Goal: Information Seeking & Learning: Learn about a topic

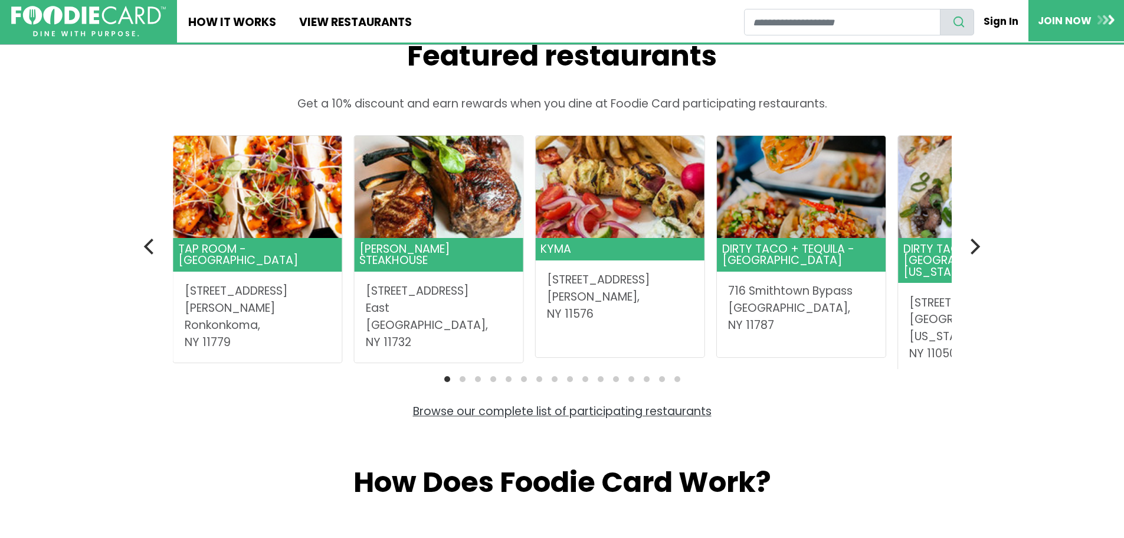
scroll to position [354, 0]
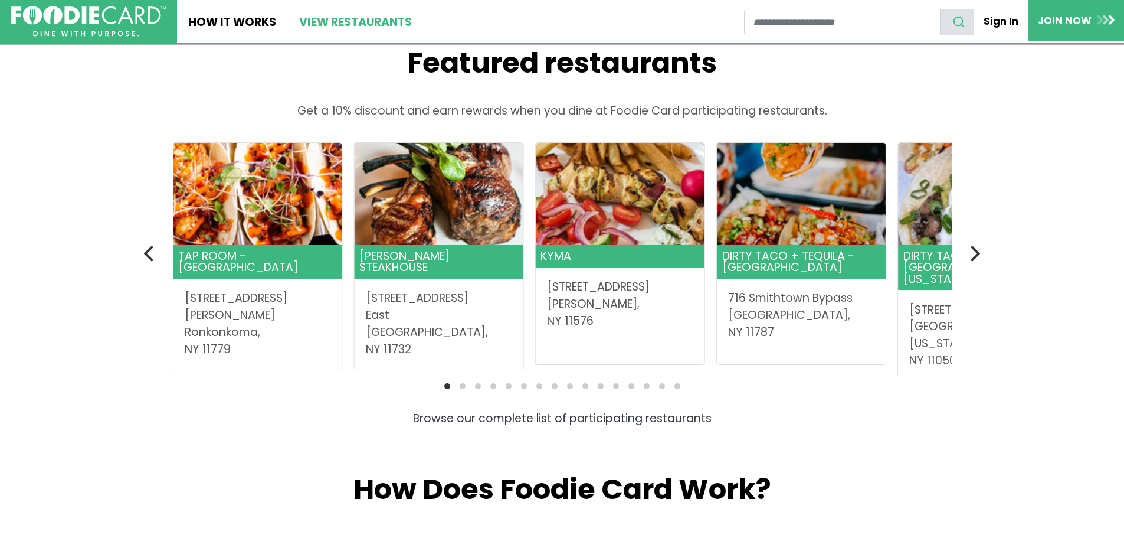
click at [318, 27] on link "View restaurants" at bounding box center [354, 21] width 135 height 42
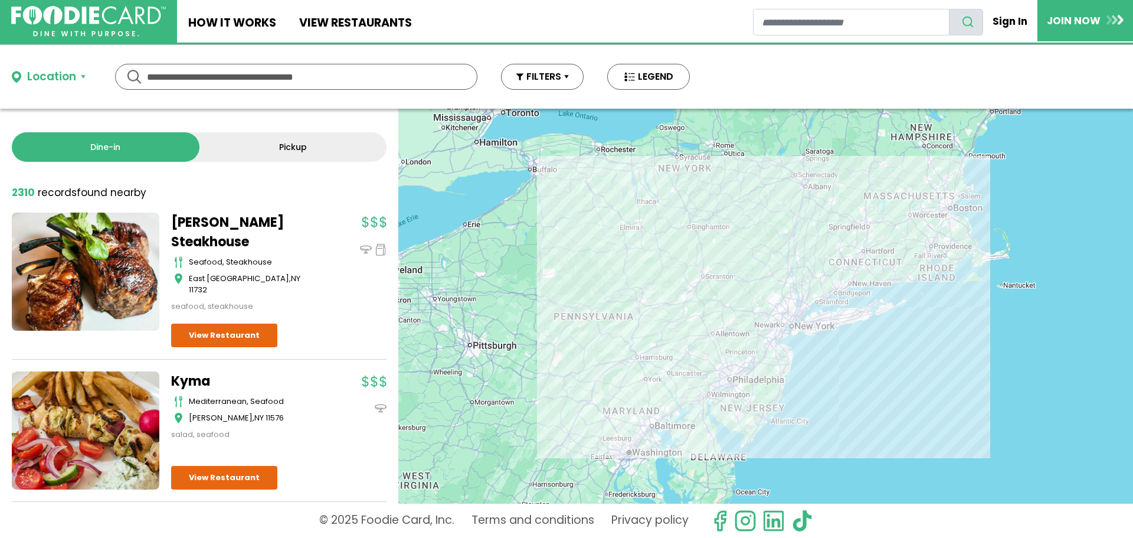
scroll to position [59, 0]
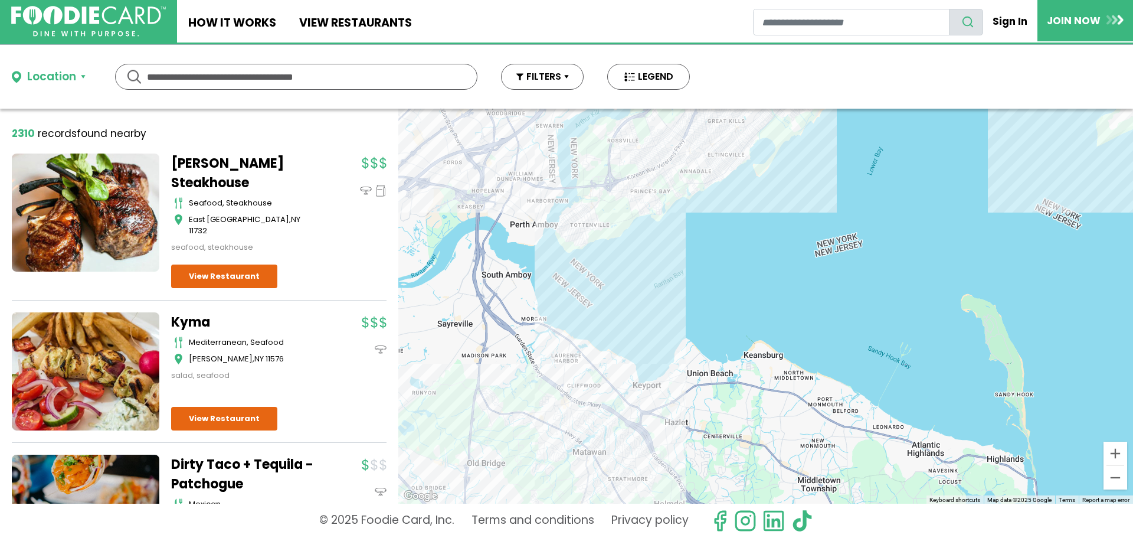
drag, startPoint x: 743, startPoint y: 268, endPoint x: 103, endPoint y: 563, distance: 704.9
click at [103, 537] on html "Skip Navigation Skip to Login Skip to Footer Home How It Works View restaurants" at bounding box center [566, 269] width 1133 height 538
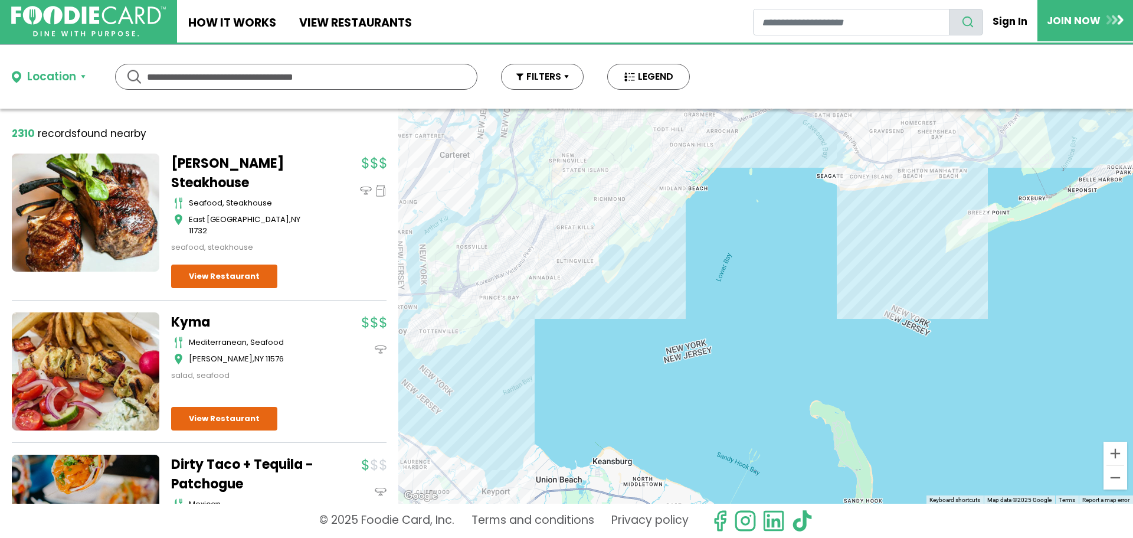
drag, startPoint x: 588, startPoint y: 397, endPoint x: 697, endPoint y: 563, distance: 197.8
click at [697, 537] on html "Skip Navigation Skip to Login Skip to Footer Home How It Works View restaurants" at bounding box center [566, 269] width 1133 height 538
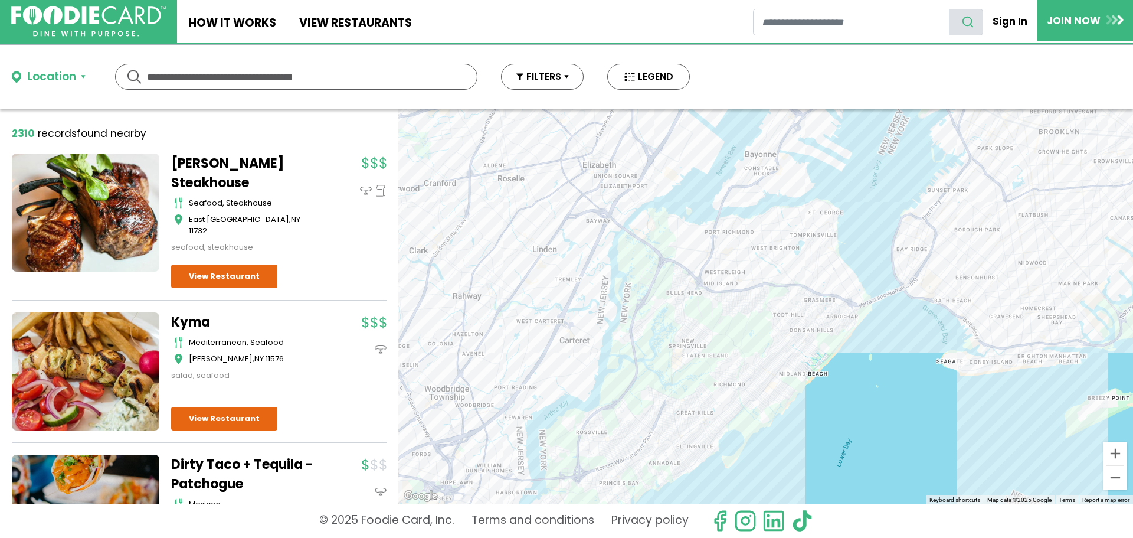
drag, startPoint x: 709, startPoint y: 243, endPoint x: 749, endPoint y: 498, distance: 258.1
click at [749, 498] on div at bounding box center [765, 306] width 735 height 395
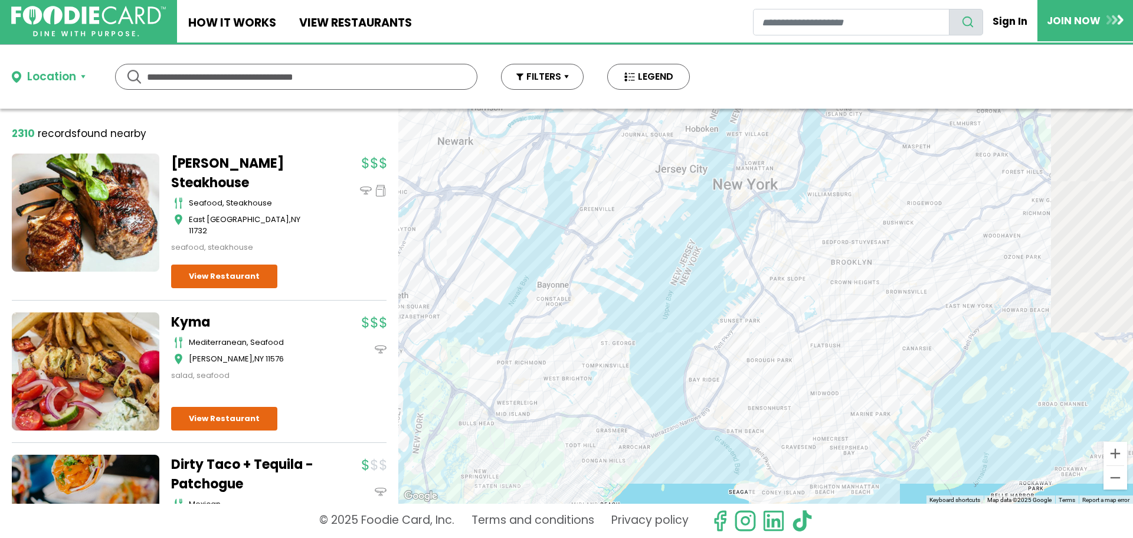
drag, startPoint x: 1021, startPoint y: 272, endPoint x: 655, endPoint y: 360, distance: 377.1
click at [652, 358] on div at bounding box center [765, 306] width 735 height 395
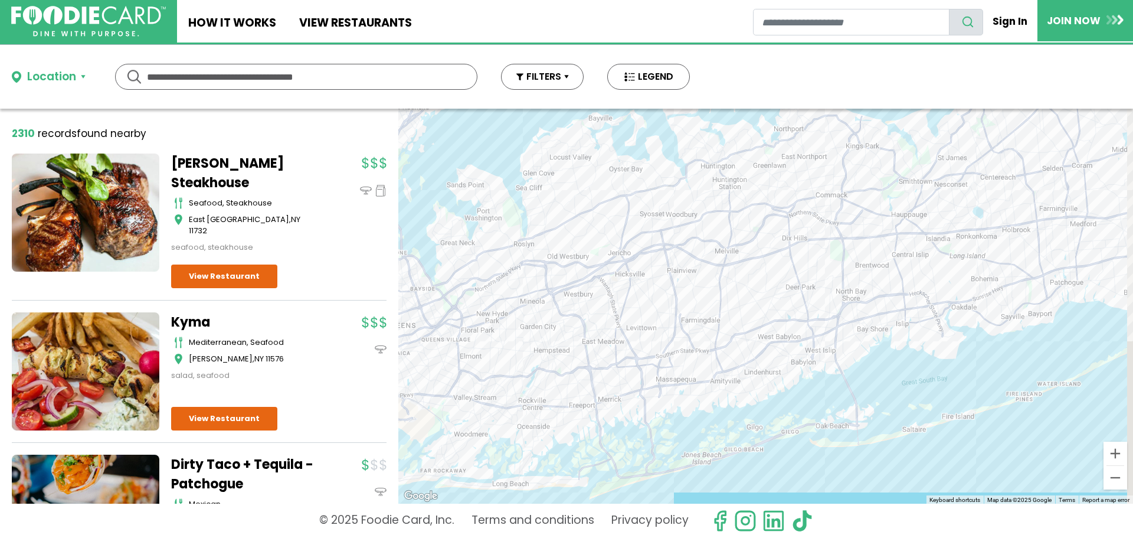
drag, startPoint x: 665, startPoint y: 317, endPoint x: 394, endPoint y: 362, distance: 274.1
click at [394, 362] on div "Dine-in Pickup 131 results for: [GEOGRAPHIC_DATA] [DEMOGRAPHIC_DATA] seafood am…" at bounding box center [566, 306] width 1133 height 395
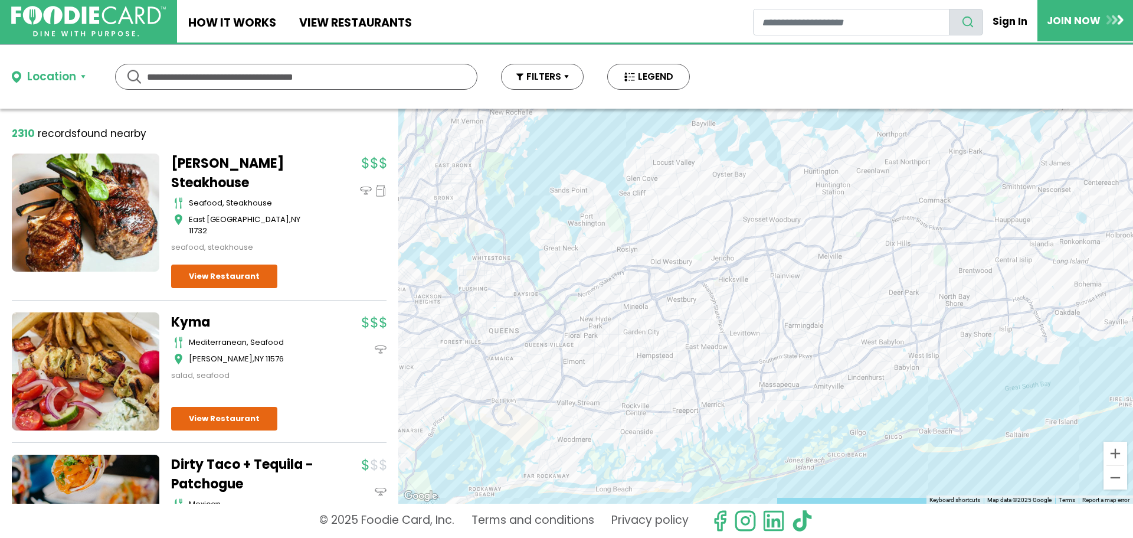
drag, startPoint x: 532, startPoint y: 302, endPoint x: 653, endPoint y: 297, distance: 121.1
click at [653, 297] on div at bounding box center [765, 306] width 735 height 395
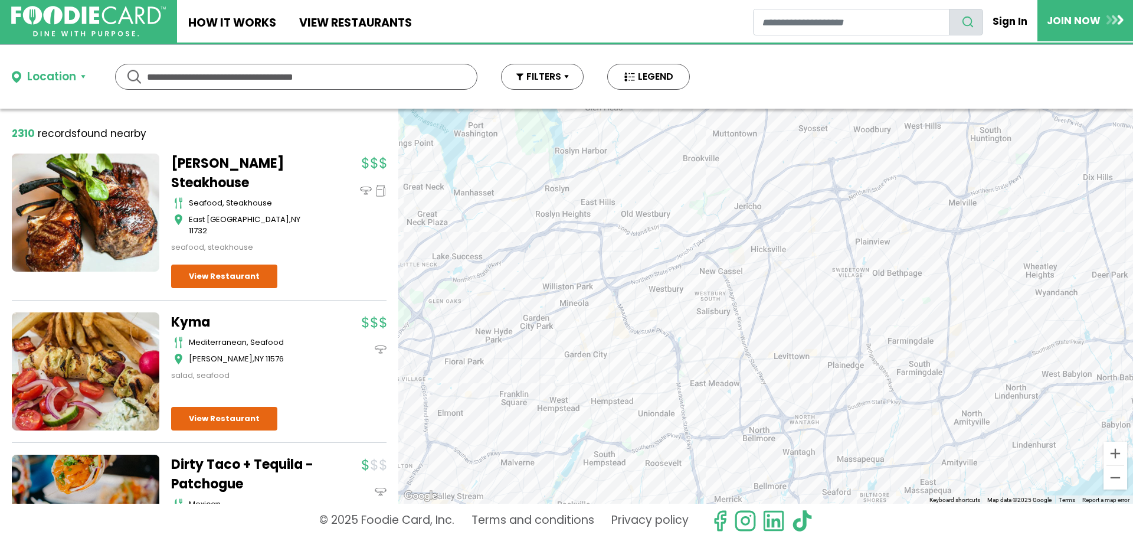
drag, startPoint x: 701, startPoint y: 350, endPoint x: 633, endPoint y: 390, distance: 78.1
click at [633, 388] on div at bounding box center [765, 306] width 735 height 395
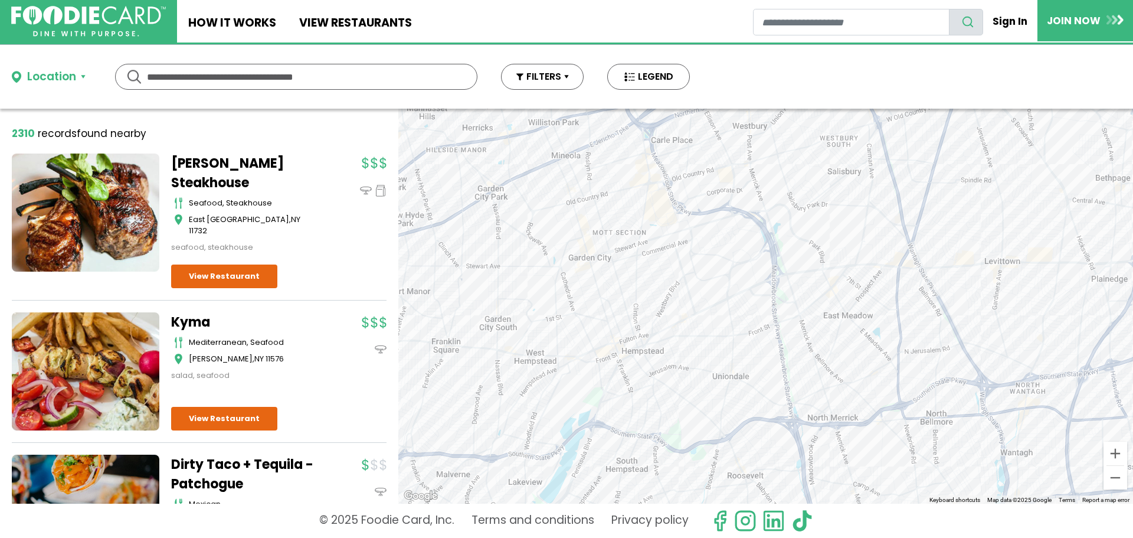
drag, startPoint x: 627, startPoint y: 385, endPoint x: 756, endPoint y: 278, distance: 167.7
click at [756, 278] on div at bounding box center [765, 306] width 735 height 395
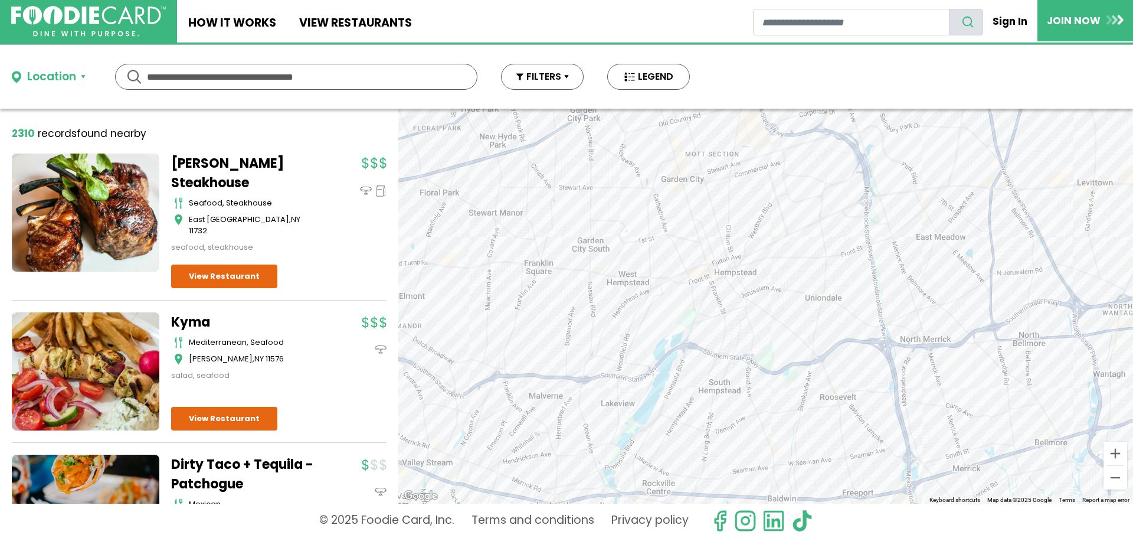
drag, startPoint x: 491, startPoint y: 413, endPoint x: 583, endPoint y: 332, distance: 122.5
click at [583, 332] on div at bounding box center [765, 306] width 735 height 395
click at [643, 305] on div at bounding box center [765, 306] width 735 height 395
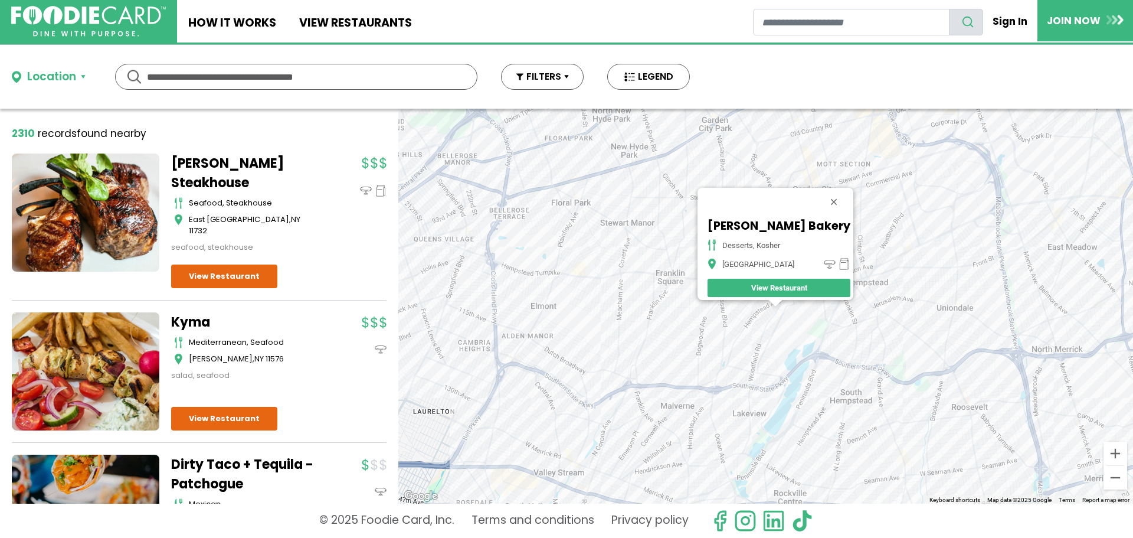
click at [702, 377] on div "[PERSON_NAME] Bakery desserts, [GEOGRAPHIC_DATA] View Restaurant" at bounding box center [765, 306] width 735 height 395
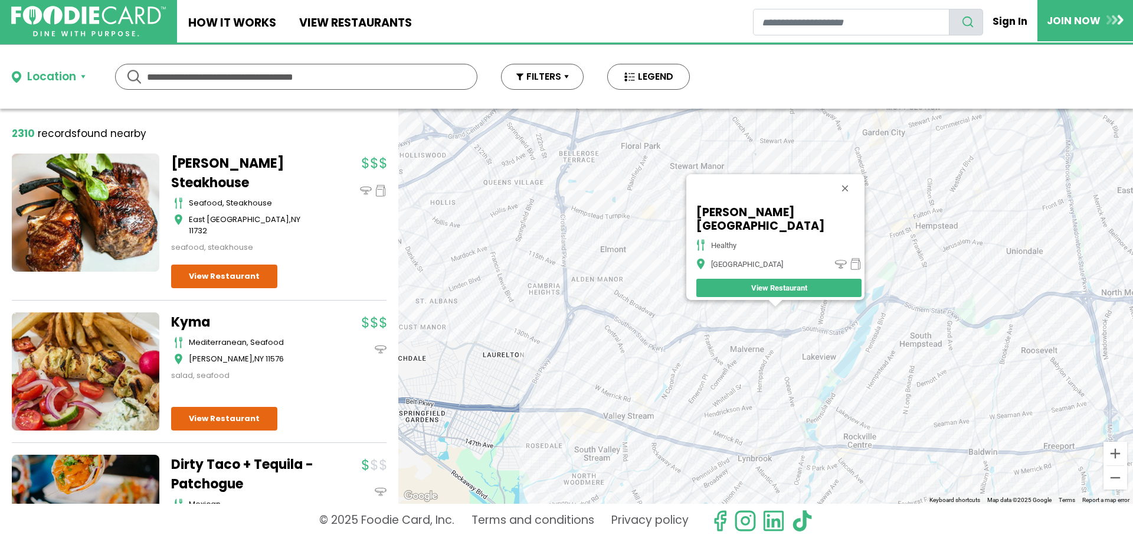
click at [804, 174] on div "[PERSON_NAME][GEOGRAPHIC_DATA] healthy [GEOGRAPHIC_DATA] View Restaurant" at bounding box center [765, 306] width 735 height 395
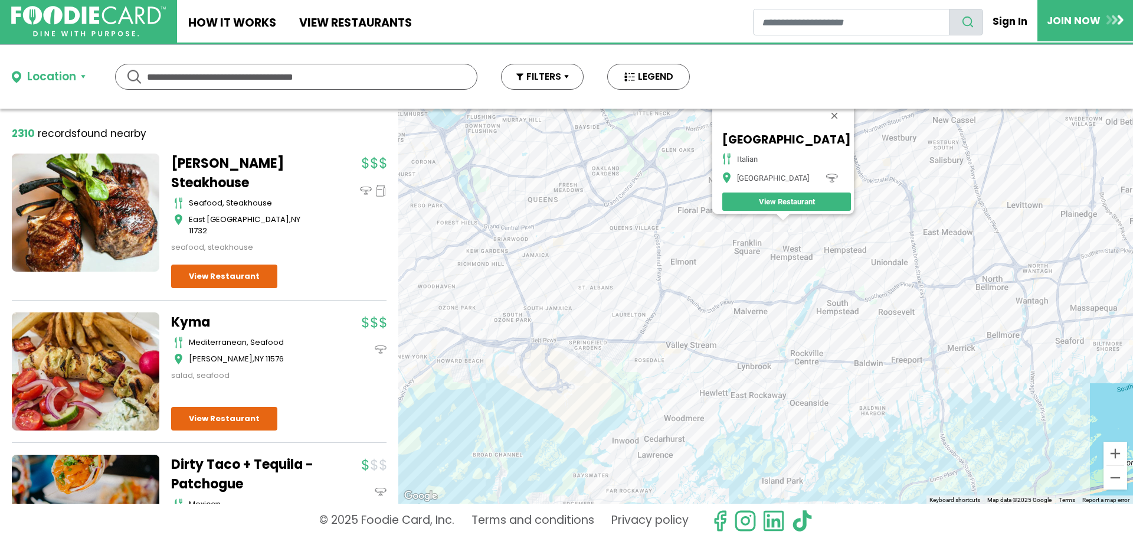
drag, startPoint x: 791, startPoint y: 446, endPoint x: 782, endPoint y: 323, distance: 123.1
click at [782, 323] on div "[GEOGRAPHIC_DATA] [GEOGRAPHIC_DATA] View Restaurant" at bounding box center [765, 306] width 735 height 395
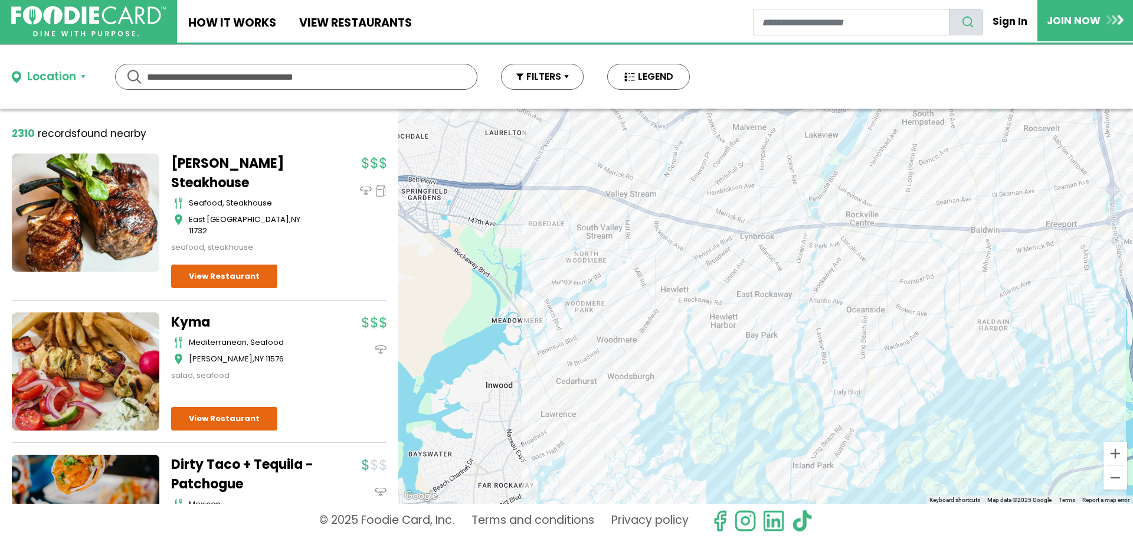
drag, startPoint x: 746, startPoint y: 450, endPoint x: 746, endPoint y: 306, distance: 143.4
click at [754, 309] on div "[GEOGRAPHIC_DATA] [GEOGRAPHIC_DATA] View Restaurant" at bounding box center [765, 306] width 735 height 395
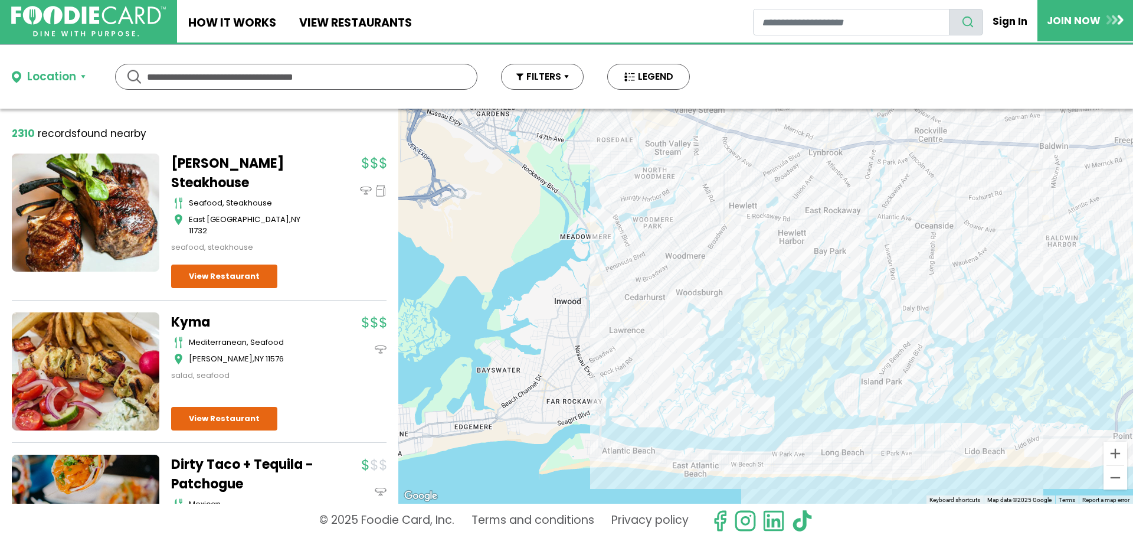
drag, startPoint x: 656, startPoint y: 455, endPoint x: 730, endPoint y: 380, distance: 105.2
click at [730, 380] on div "[GEOGRAPHIC_DATA] [GEOGRAPHIC_DATA] View Restaurant" at bounding box center [765, 306] width 735 height 395
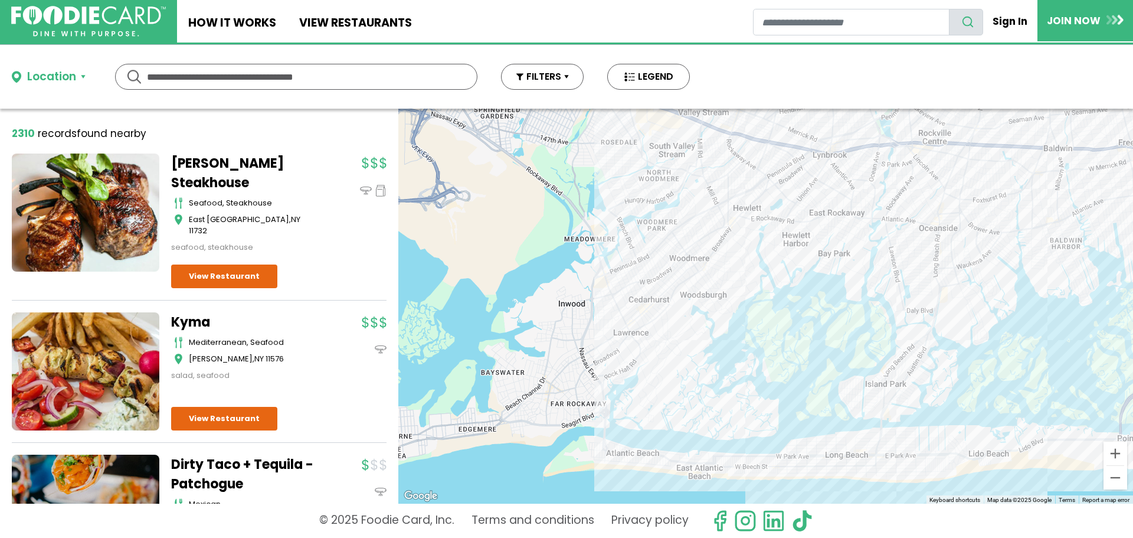
click at [617, 283] on div "[GEOGRAPHIC_DATA] [GEOGRAPHIC_DATA] View Restaurant" at bounding box center [765, 306] width 735 height 395
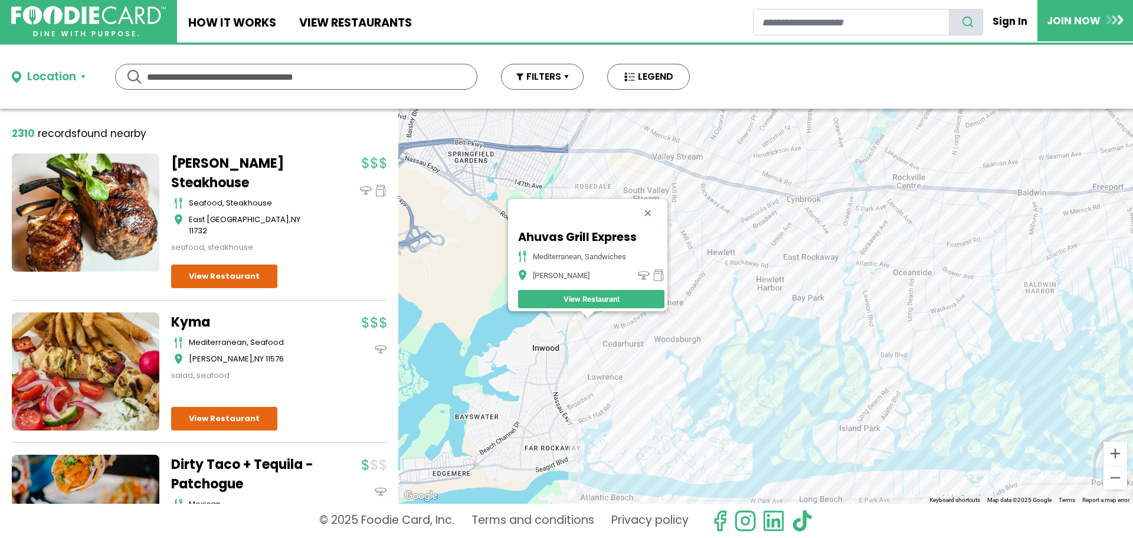
drag, startPoint x: 829, startPoint y: 360, endPoint x: 640, endPoint y: 371, distance: 188.6
click at [640, 371] on div "Ahuvas Grill Express mediterranean, sandwiches [PERSON_NAME] View Restaurant" at bounding box center [765, 306] width 735 height 395
click at [712, 276] on div "Ahuvas Grill Express mediterranean, sandwiches [PERSON_NAME] View Restaurant" at bounding box center [765, 306] width 735 height 395
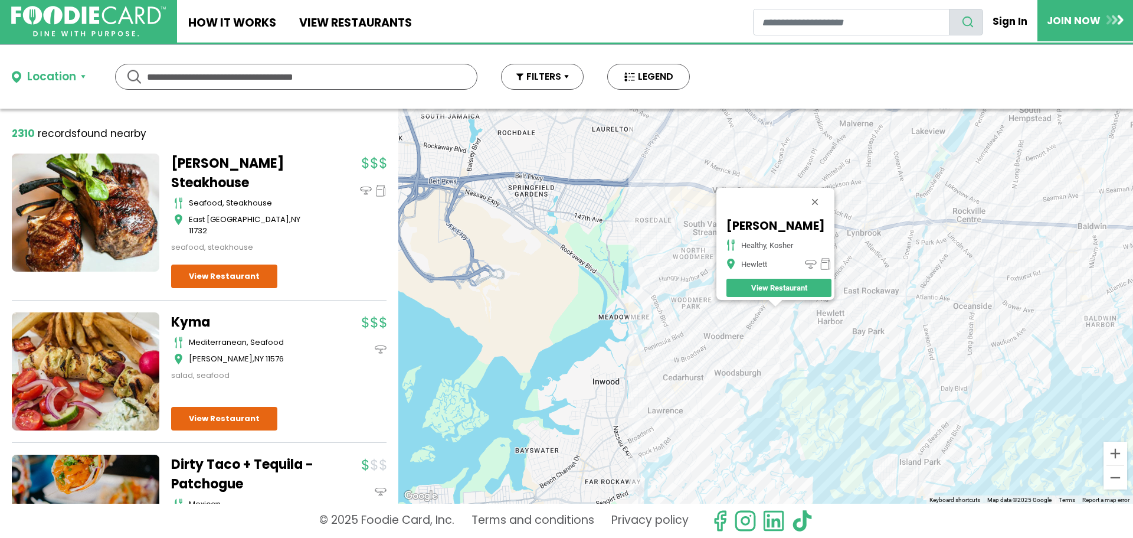
click at [766, 315] on div "[PERSON_NAME] healthy, kosher Hewlett View Restaurant" at bounding box center [765, 306] width 735 height 395
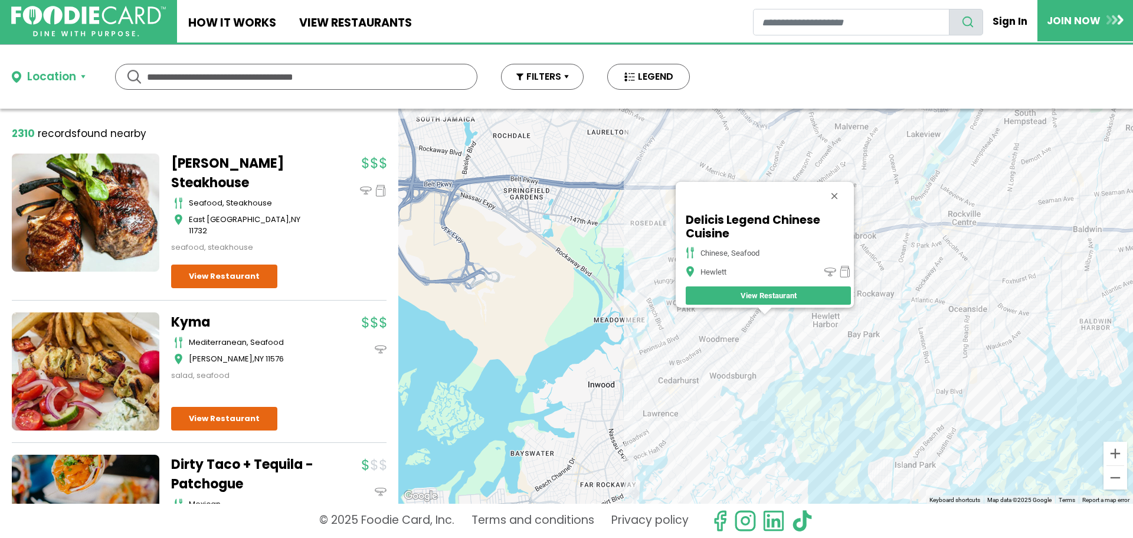
drag, startPoint x: 810, startPoint y: 365, endPoint x: 800, endPoint y: 394, distance: 31.2
click at [797, 395] on div "Delicis Legend Chinese Cuisine chinese, seafood Hewlett View Restaurant" at bounding box center [765, 306] width 735 height 395
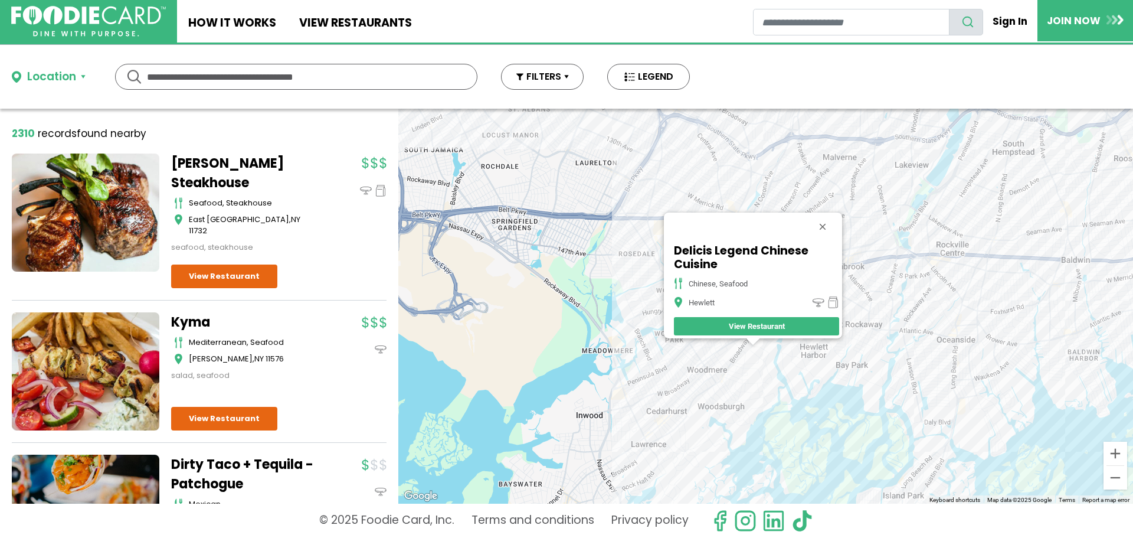
click at [831, 218] on button "Close" at bounding box center [823, 226] width 28 height 28
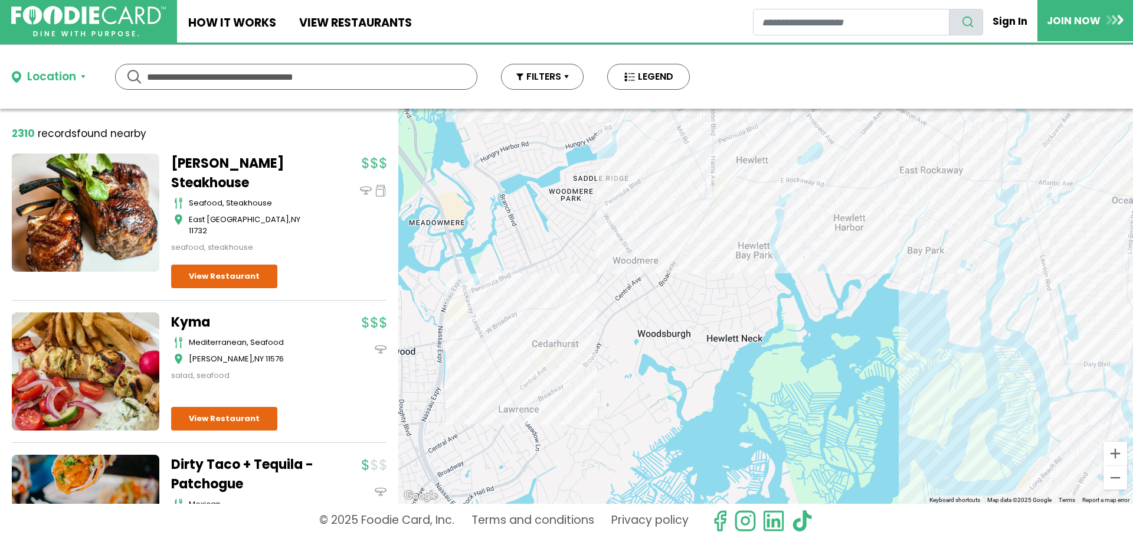
drag, startPoint x: 620, startPoint y: 367, endPoint x: 662, endPoint y: 252, distance: 121.7
click at [686, 223] on div at bounding box center [765, 306] width 735 height 395
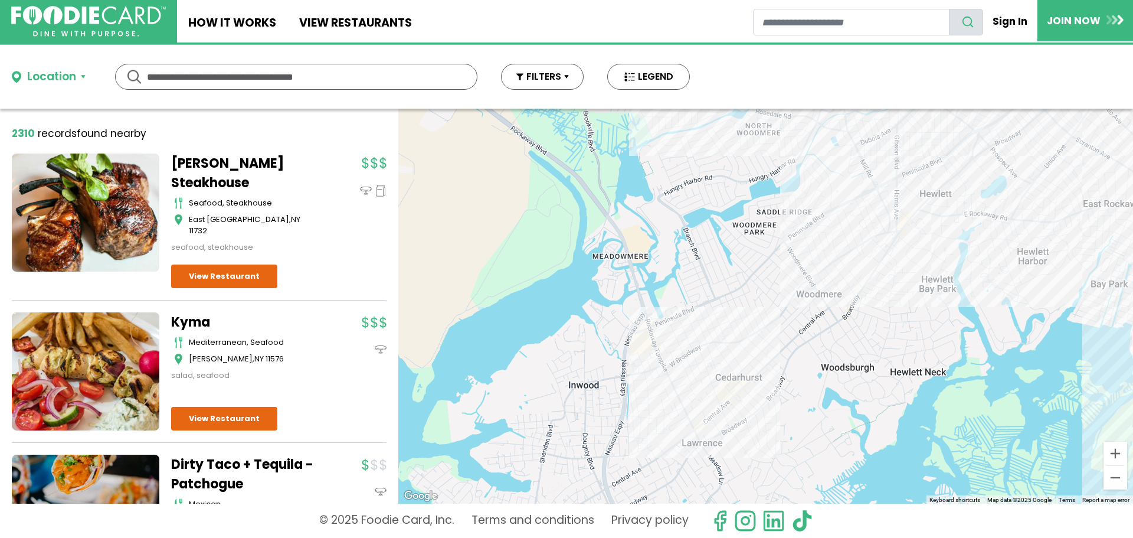
drag, startPoint x: 484, startPoint y: 407, endPoint x: 668, endPoint y: 442, distance: 187.5
click at [668, 442] on div at bounding box center [765, 306] width 735 height 395
click at [220, 77] on input "text" at bounding box center [296, 76] width 299 height 25
type input "******"
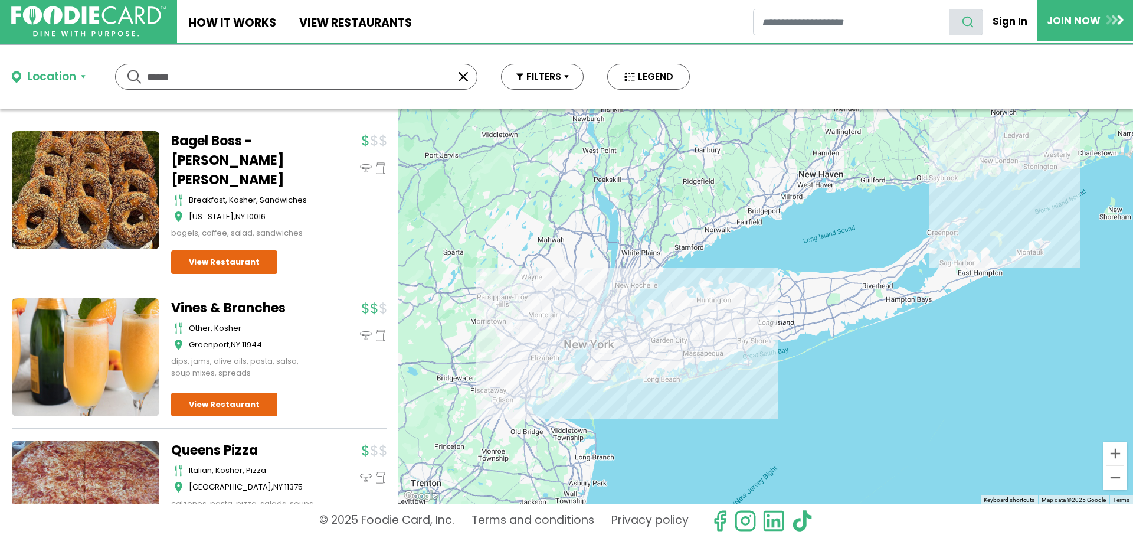
scroll to position [7344, 0]
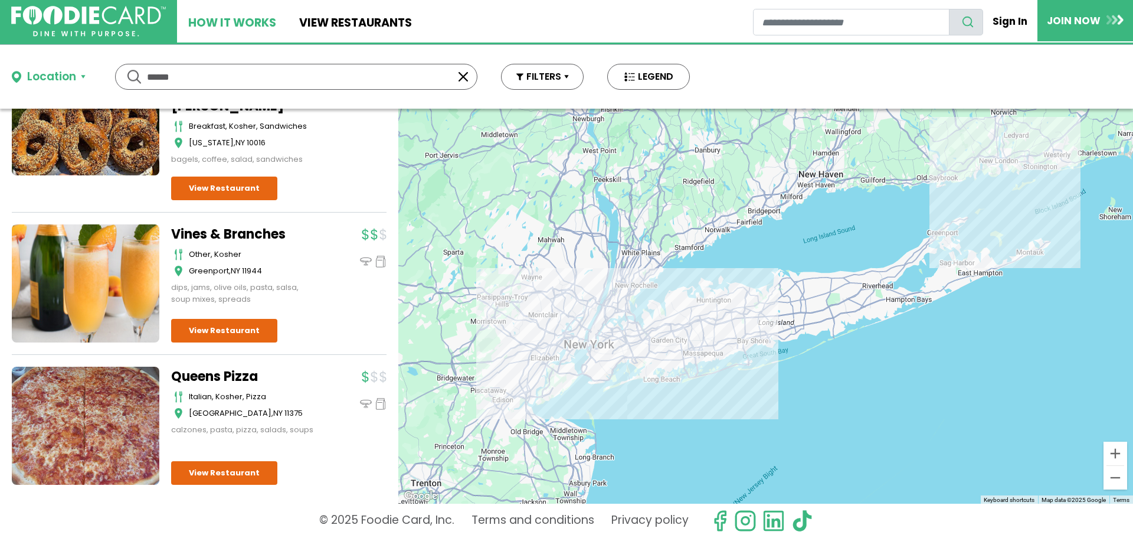
click at [208, 17] on link "How It Works" at bounding box center [232, 21] width 110 height 42
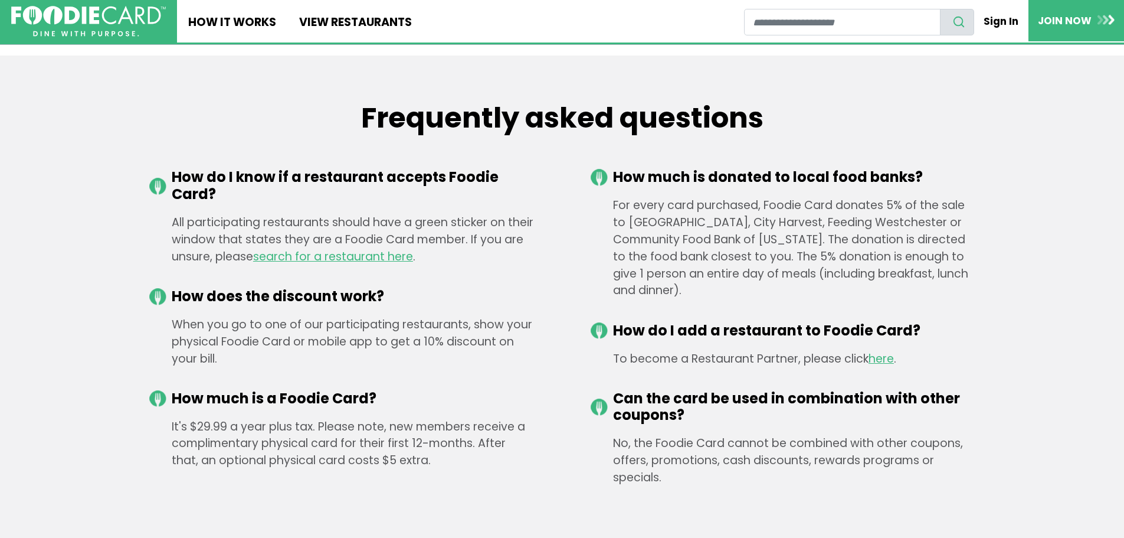
scroll to position [1712, 0]
